Goal: Information Seeking & Learning: Check status

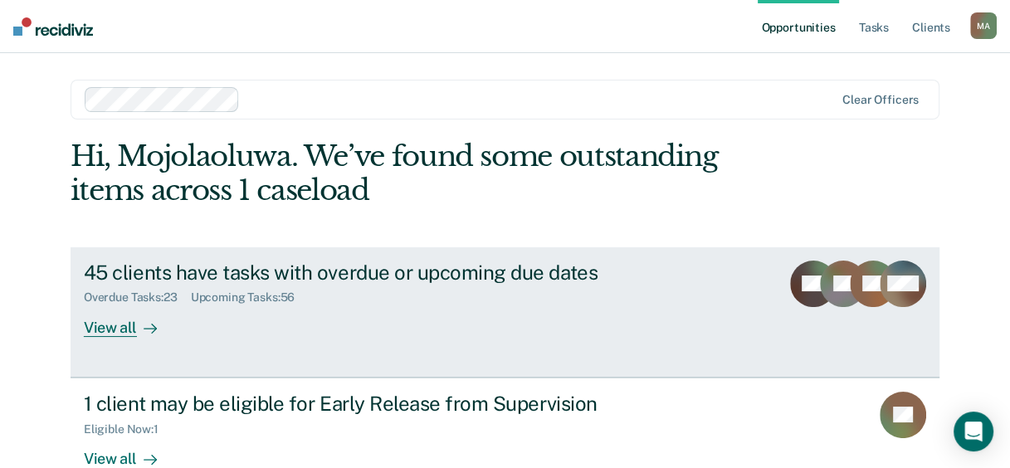
click at [106, 330] on div "View all" at bounding box center [130, 321] width 93 height 32
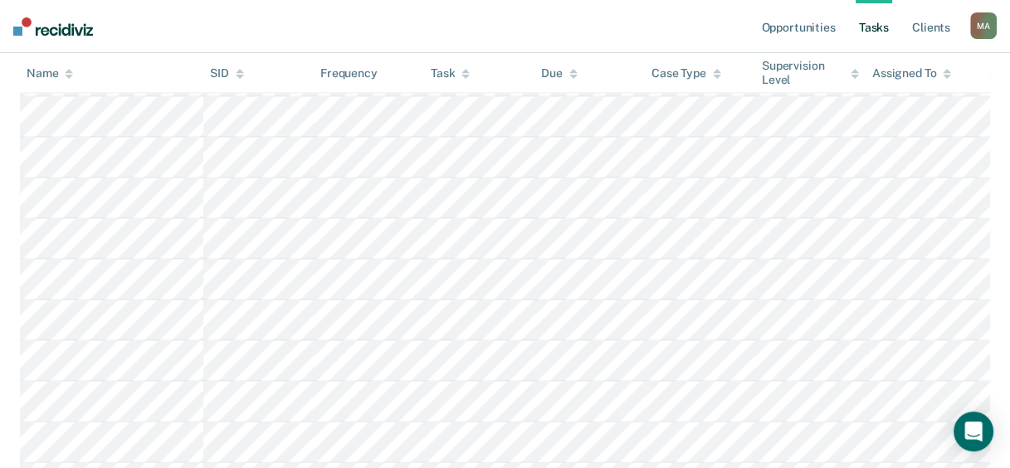
scroll to position [2769, 0]
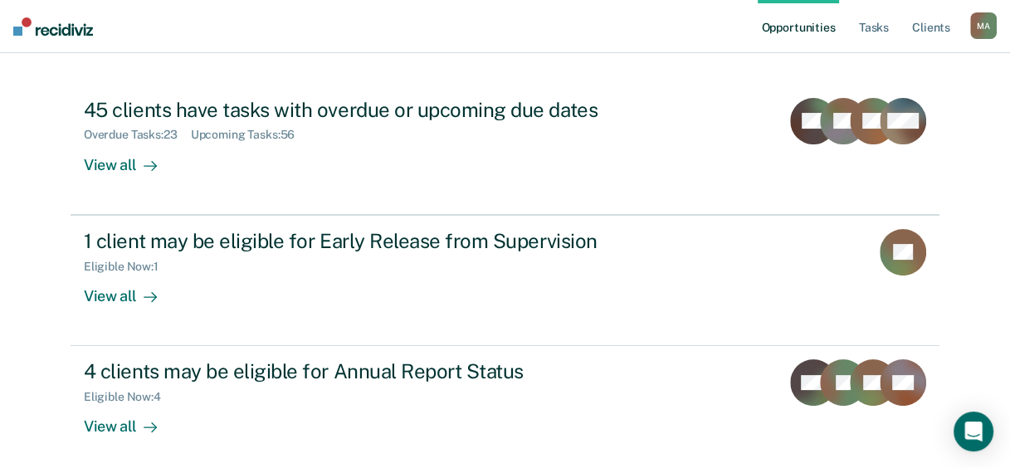
scroll to position [166, 0]
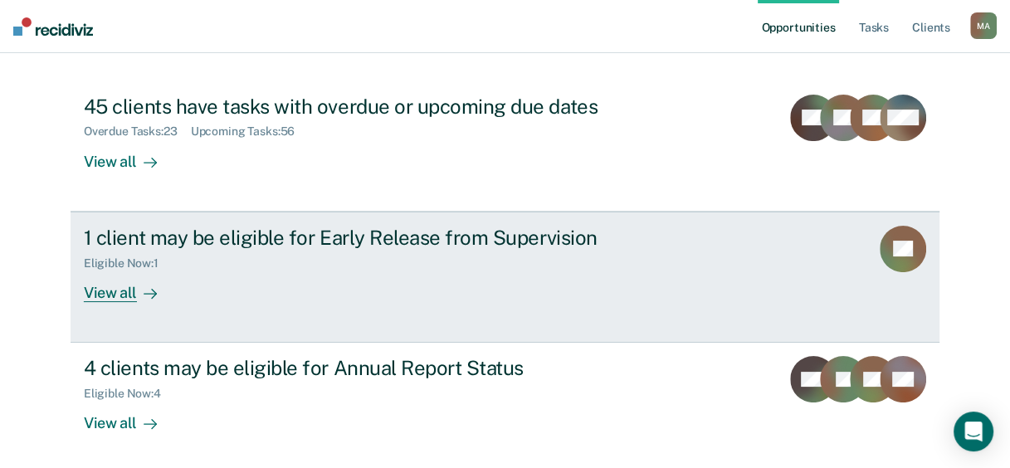
click at [119, 296] on div "View all" at bounding box center [130, 286] width 93 height 32
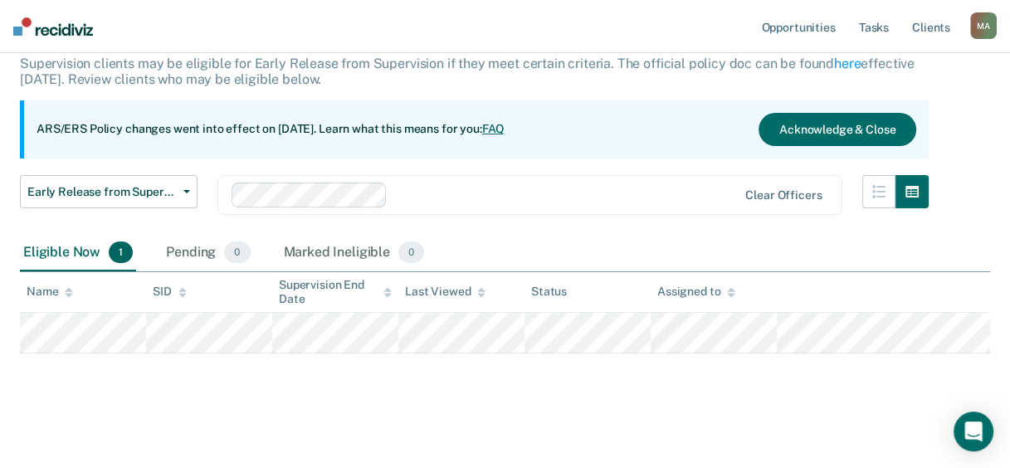
scroll to position [110, 0]
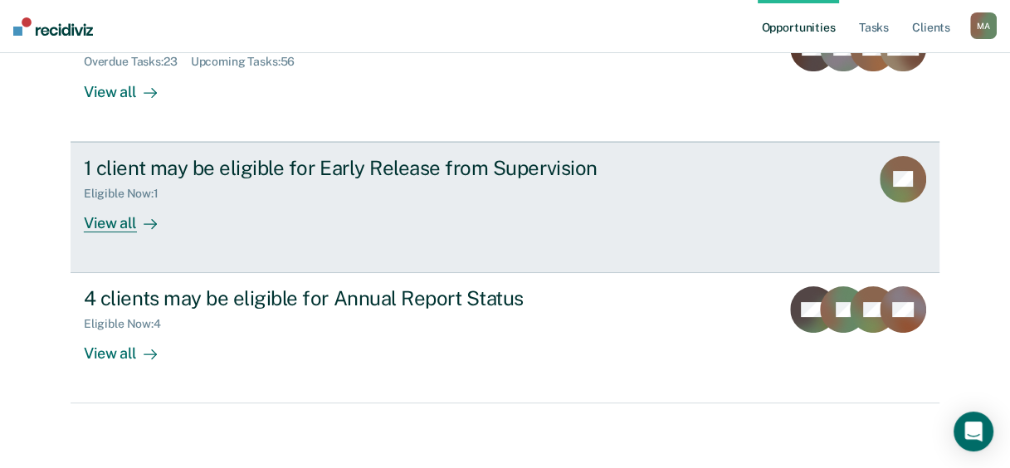
scroll to position [237, 0]
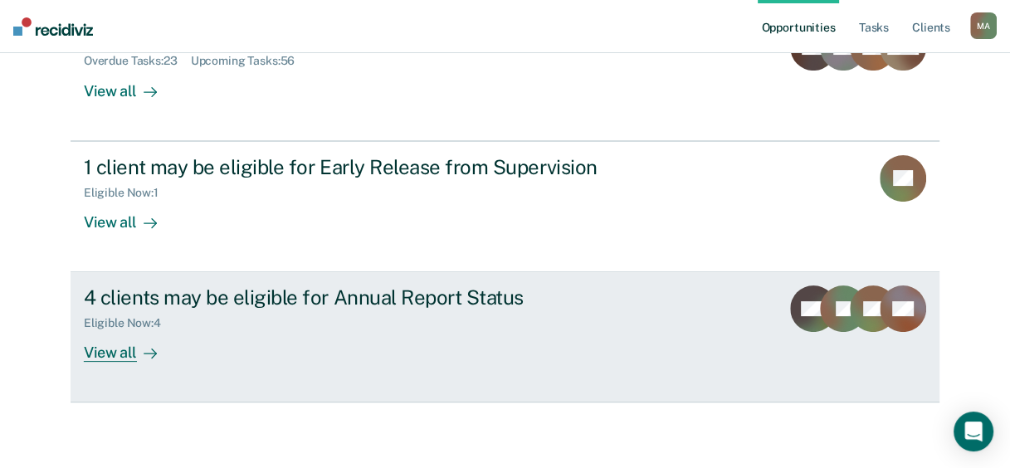
click at [113, 354] on div "View all" at bounding box center [130, 346] width 93 height 32
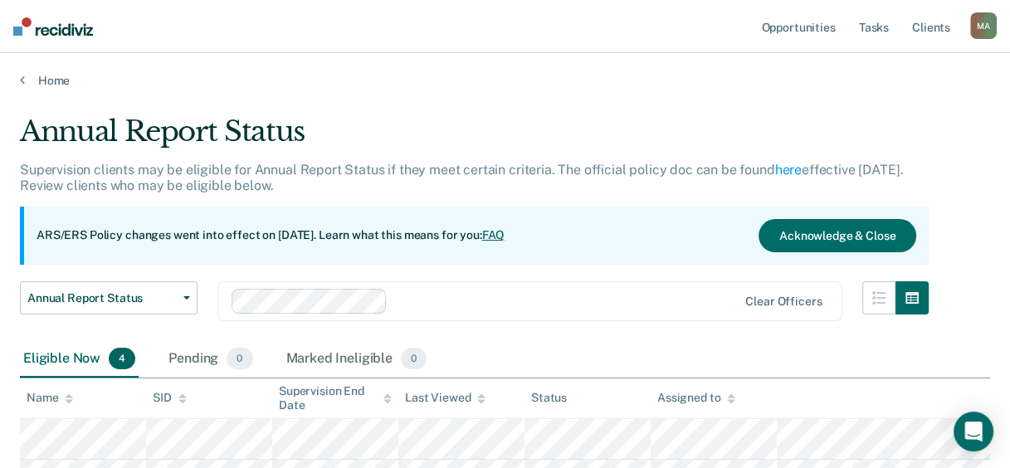
scroll to position [166, 0]
